Goal: Information Seeking & Learning: Learn about a topic

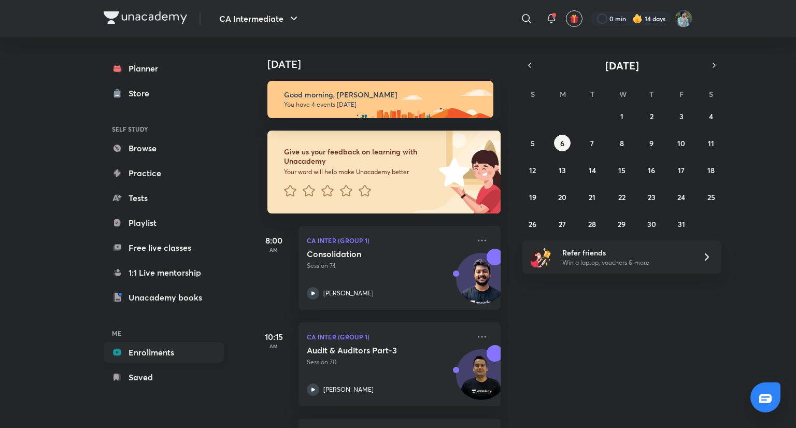
click at [163, 355] on link "Enrollments" at bounding box center [164, 352] width 120 height 21
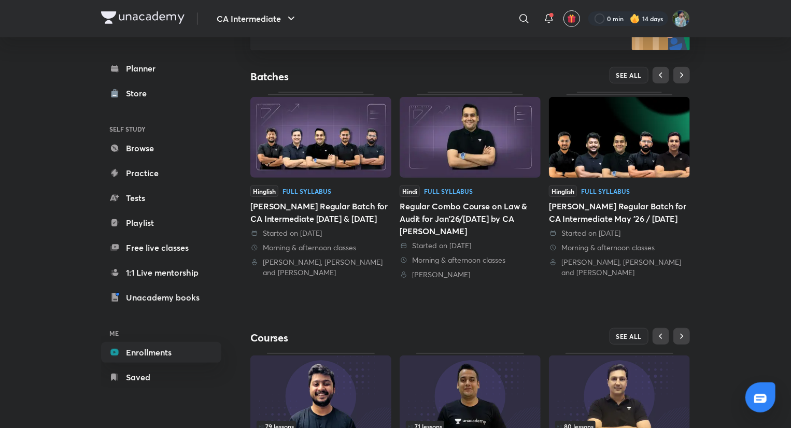
scroll to position [286, 0]
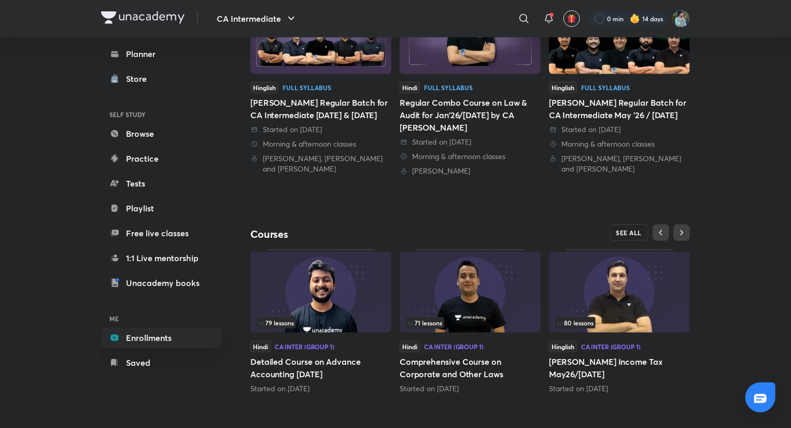
click at [633, 229] on span "SEE ALL" at bounding box center [629, 232] width 26 height 7
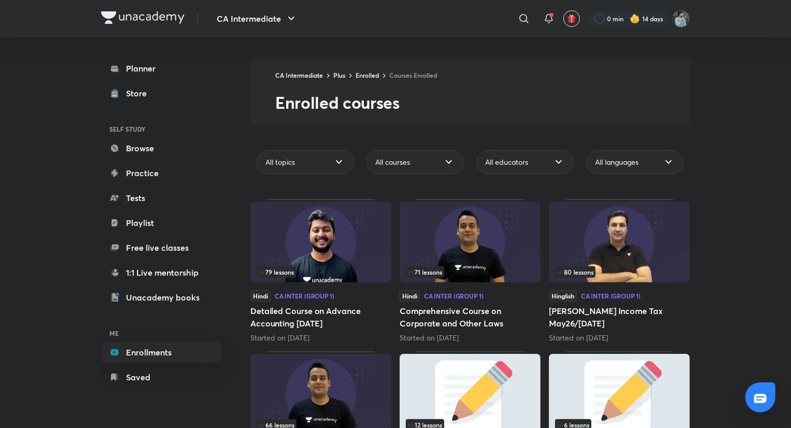
click at [633, 229] on img at bounding box center [619, 242] width 141 height 81
click at [546, 155] on div "All educators" at bounding box center [524, 162] width 97 height 24
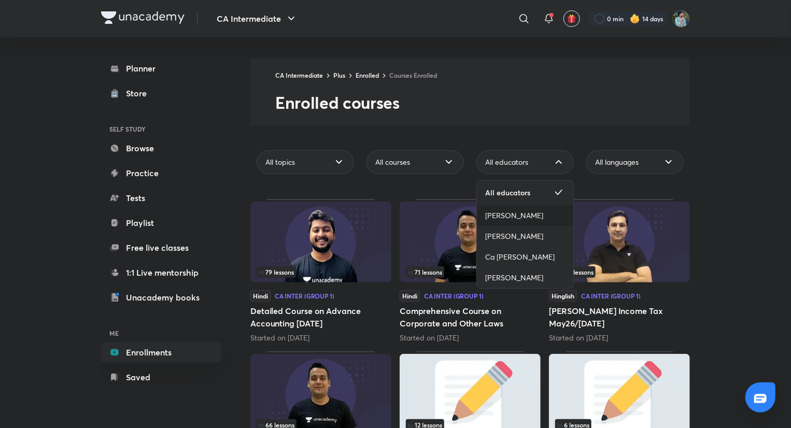
click at [514, 210] on span "[PERSON_NAME]" at bounding box center [514, 215] width 58 height 10
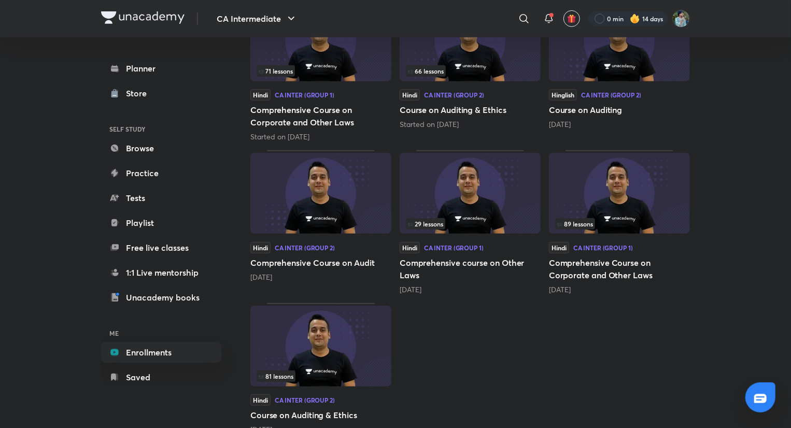
scroll to position [225, 0]
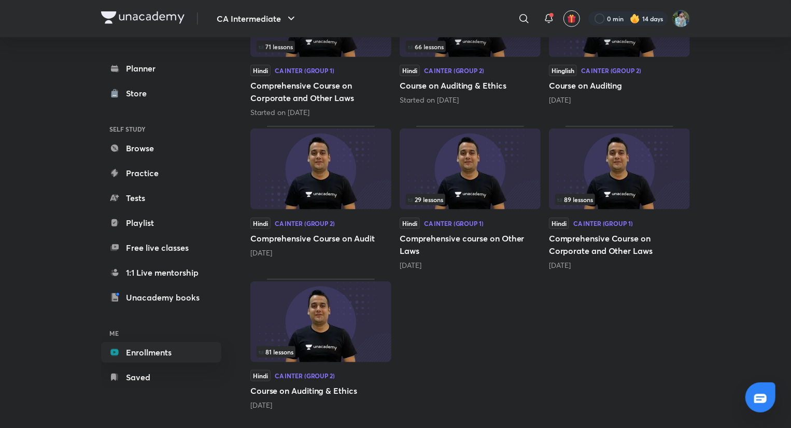
click at [306, 338] on img at bounding box center [320, 321] width 141 height 81
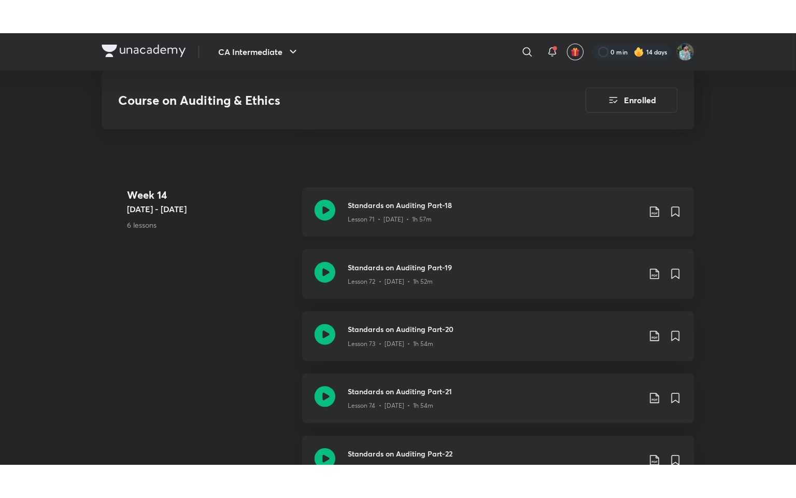
scroll to position [5595, 0]
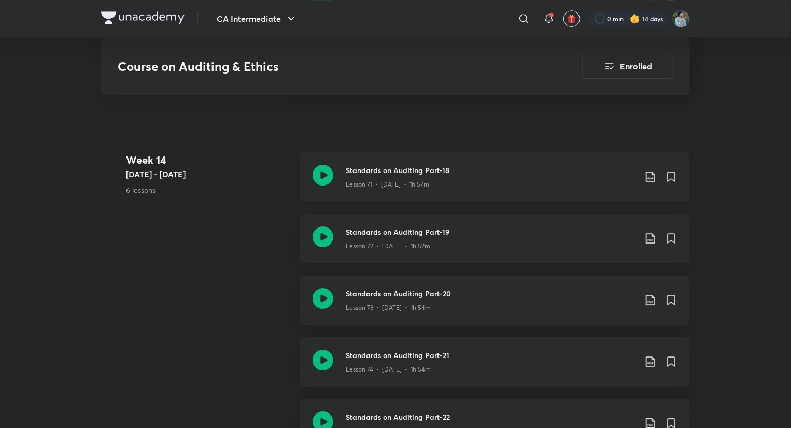
click at [326, 158] on div "Standards on Auditing Part-18 Lesson 71 • [DATE] • 1h 57m" at bounding box center [495, 176] width 390 height 49
